Goal: Find specific page/section: Find specific page/section

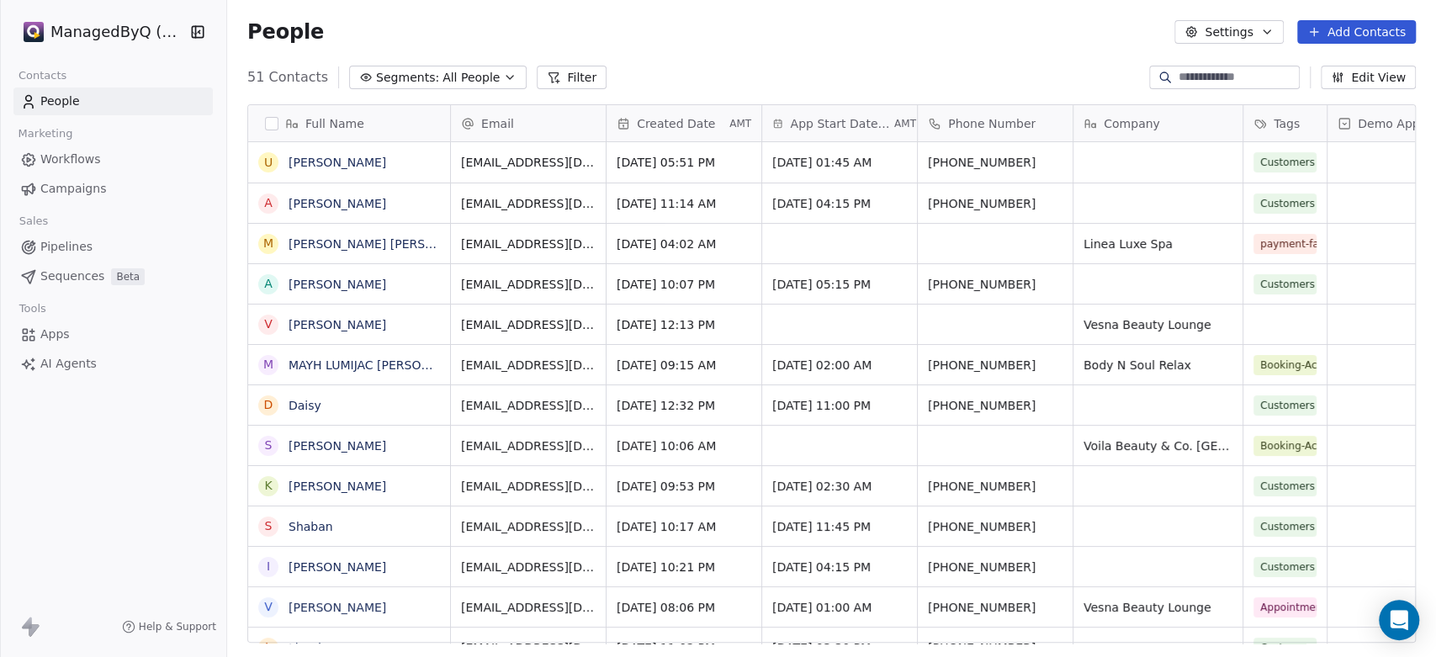
scroll to position [14, 15]
click at [66, 160] on span "Workflows" at bounding box center [70, 160] width 61 height 18
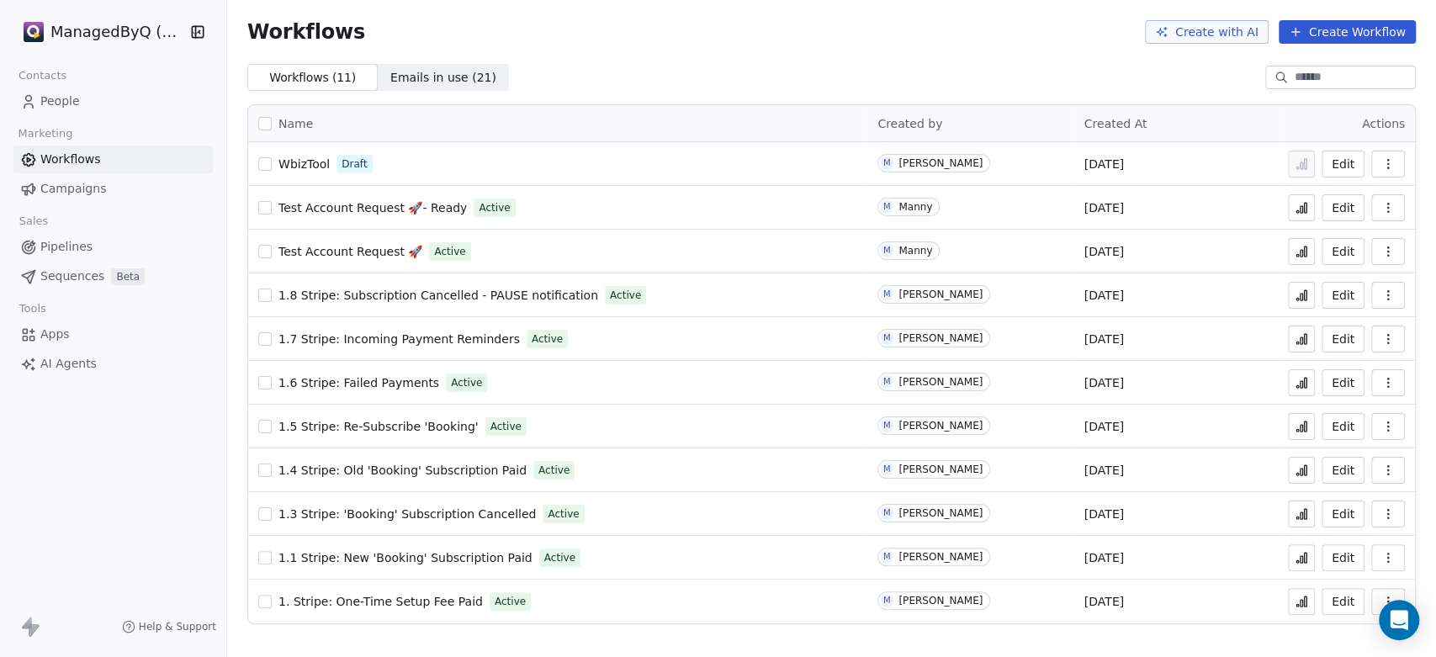
click at [438, 298] on span "1.8 Stripe: Subscription Cancelled - PAUSE notification" at bounding box center [438, 294] width 320 height 13
click at [1304, 515] on icon at bounding box center [1300, 513] width 13 height 13
click at [74, 182] on span "Campaigns" at bounding box center [73, 189] width 66 height 18
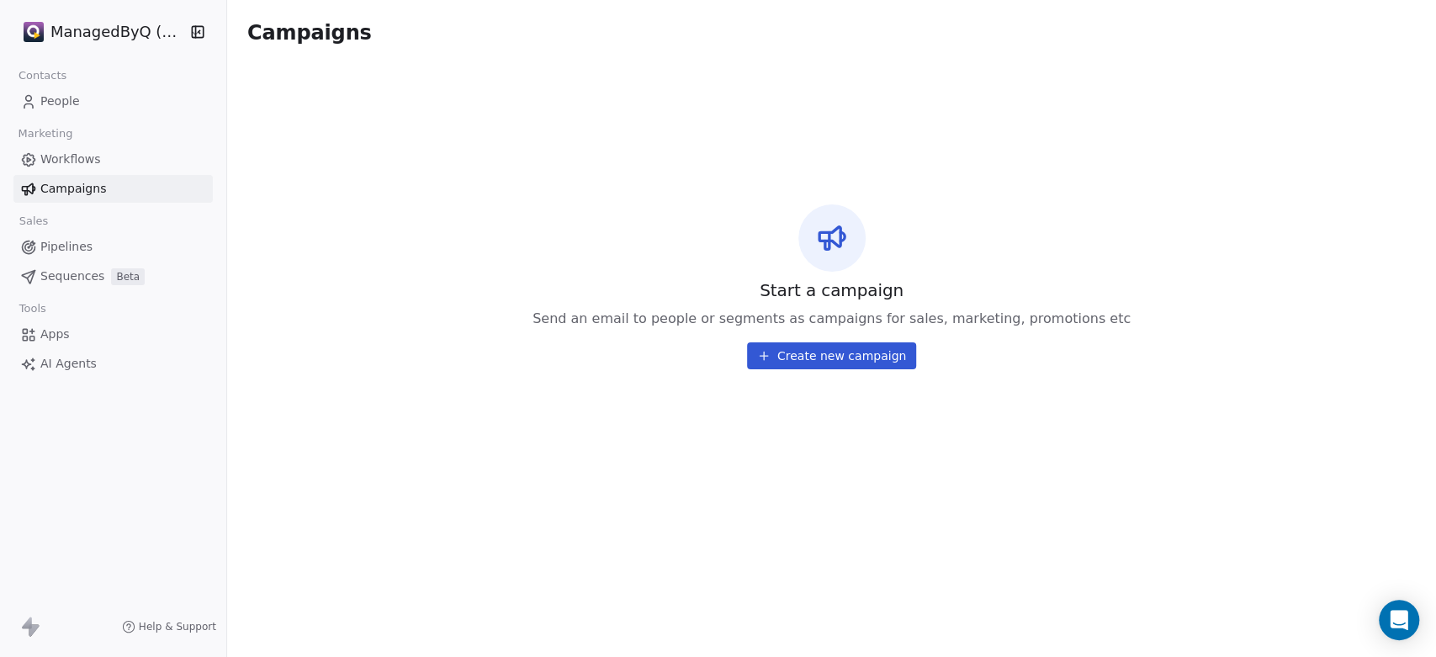
click at [86, 153] on span "Workflows" at bounding box center [70, 160] width 61 height 18
